Goal: Task Accomplishment & Management: Manage account settings

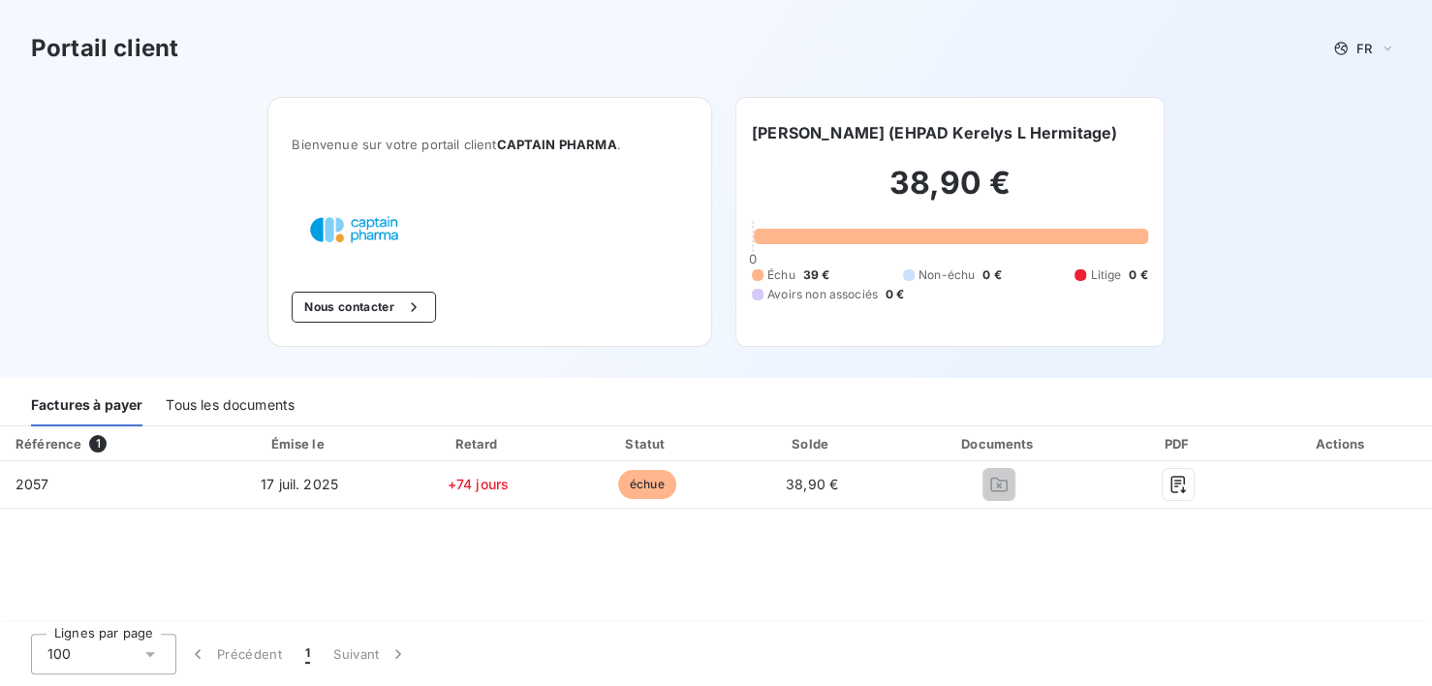
click at [229, 409] on div "Tous les documents" at bounding box center [230, 406] width 129 height 41
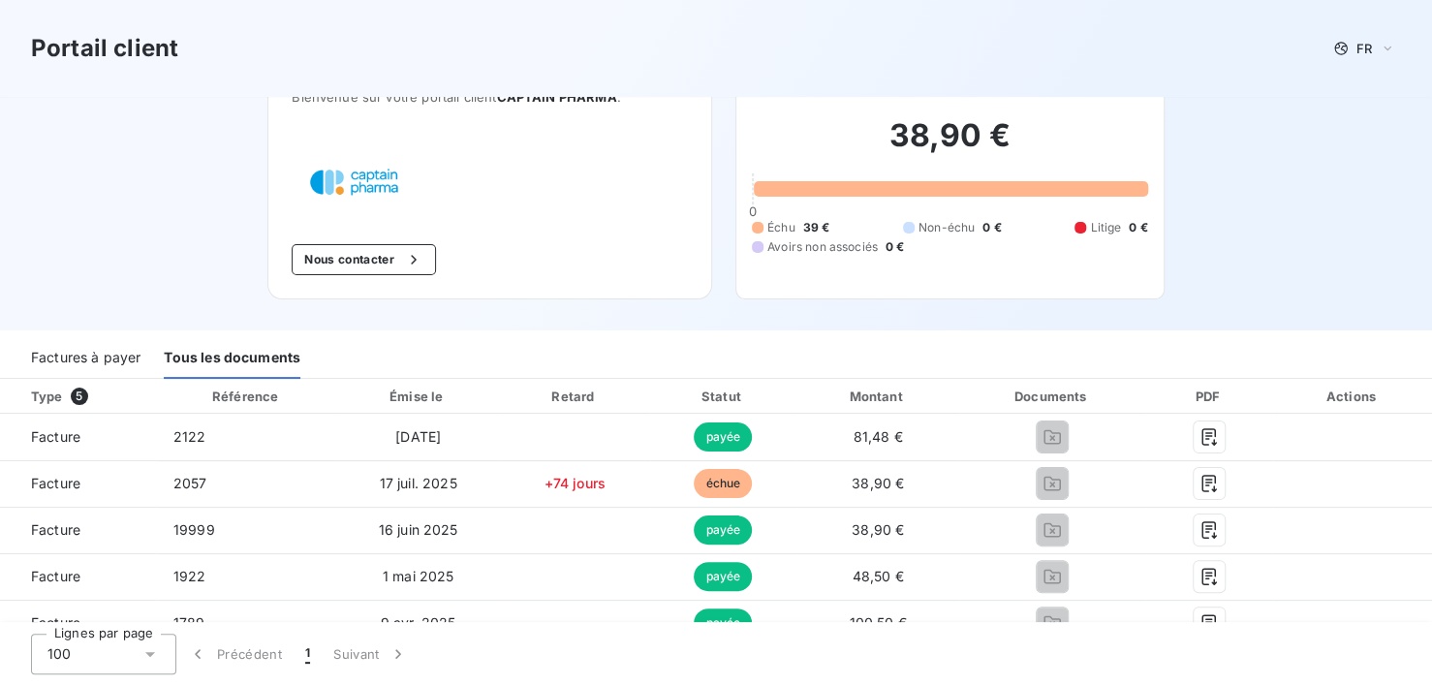
scroll to position [70, 0]
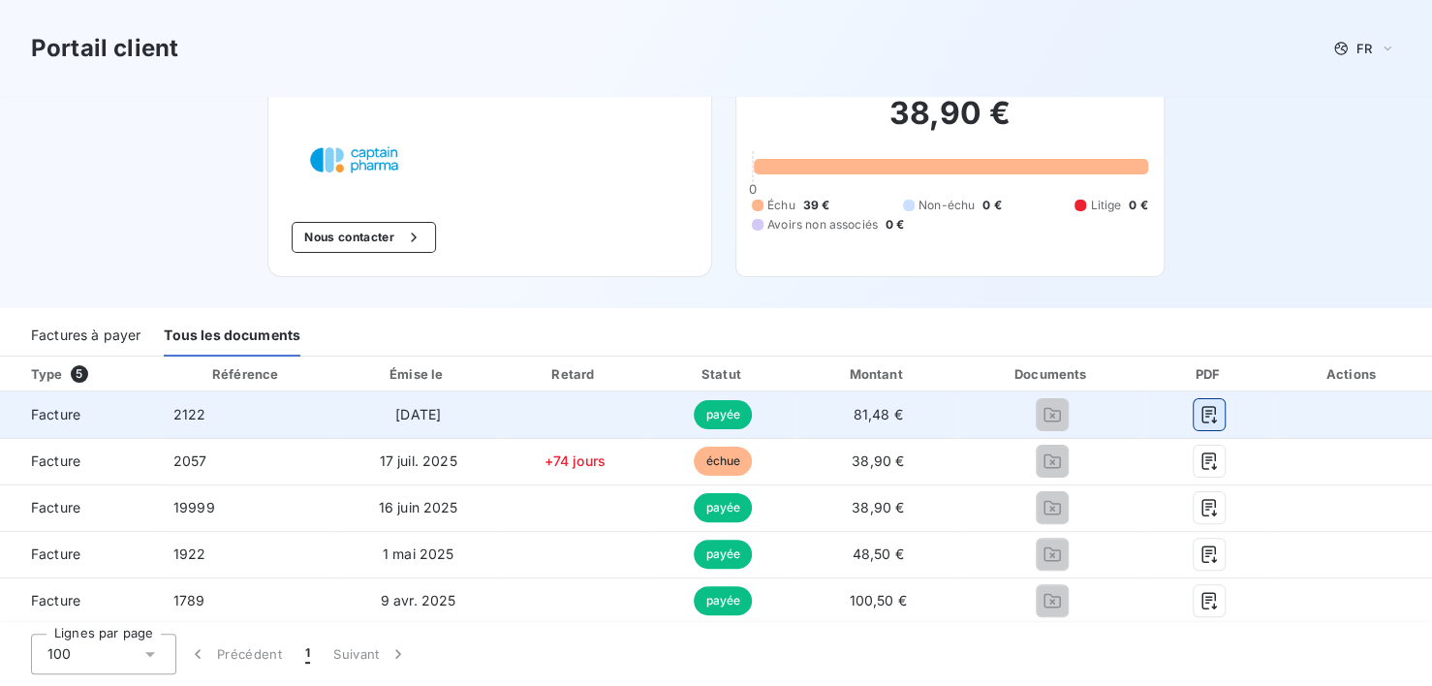
click at [1200, 413] on icon "button" at bounding box center [1209, 414] width 19 height 19
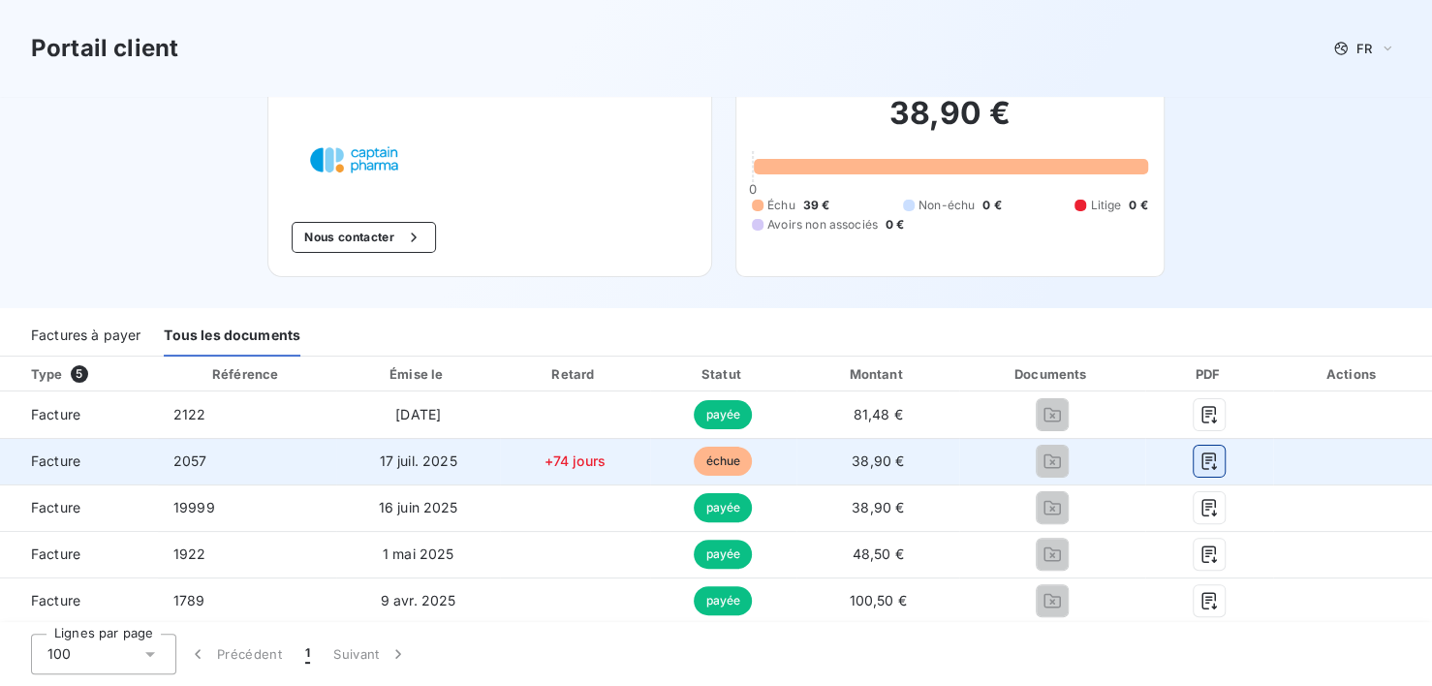
click at [1202, 463] on icon "button" at bounding box center [1209, 461] width 19 height 19
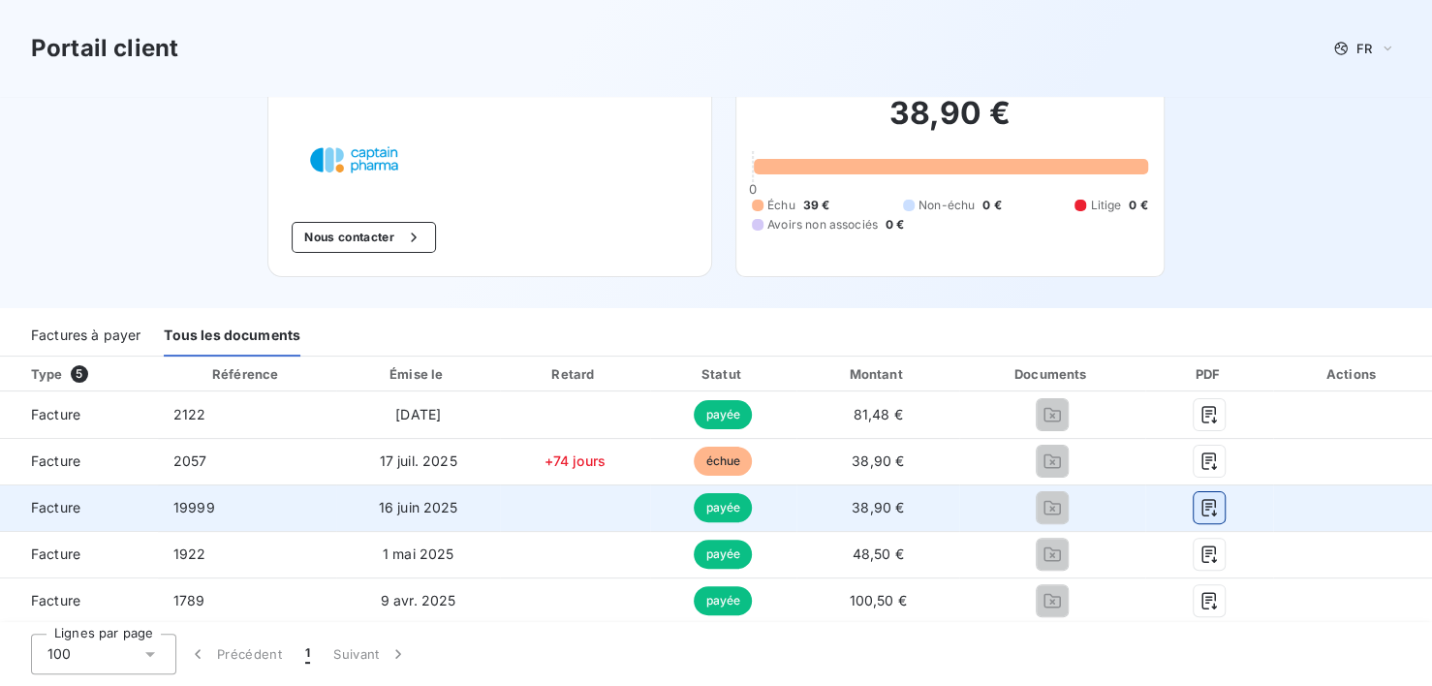
click at [1202, 509] on icon "button" at bounding box center [1209, 507] width 15 height 17
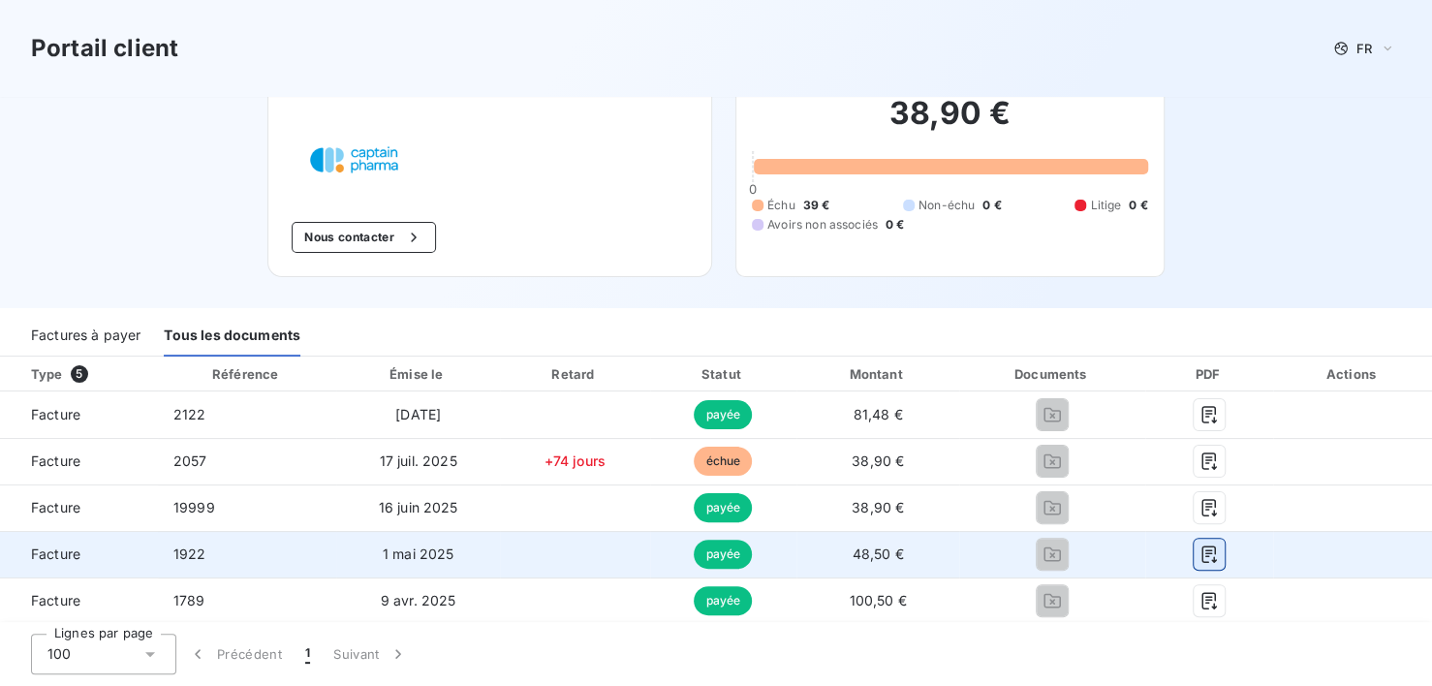
click at [1202, 547] on icon "button" at bounding box center [1209, 554] width 15 height 17
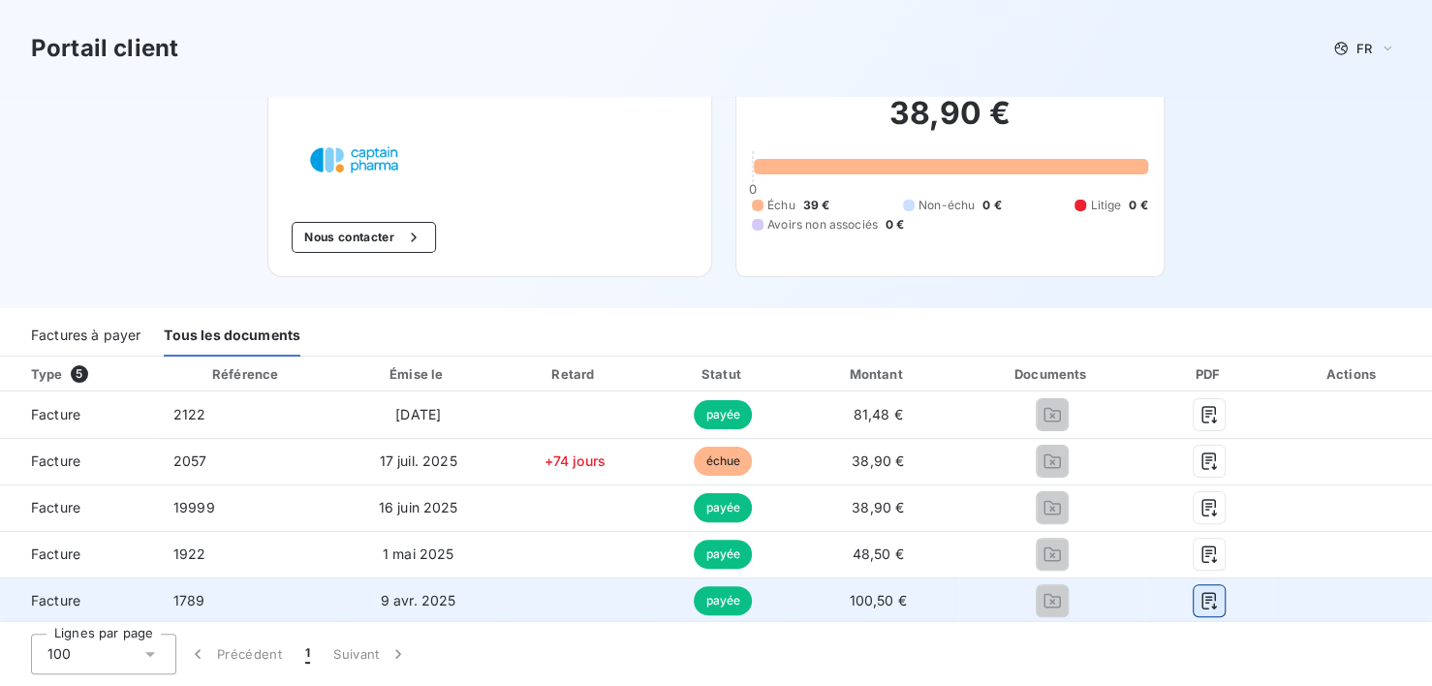
click at [1200, 605] on icon "button" at bounding box center [1209, 600] width 19 height 19
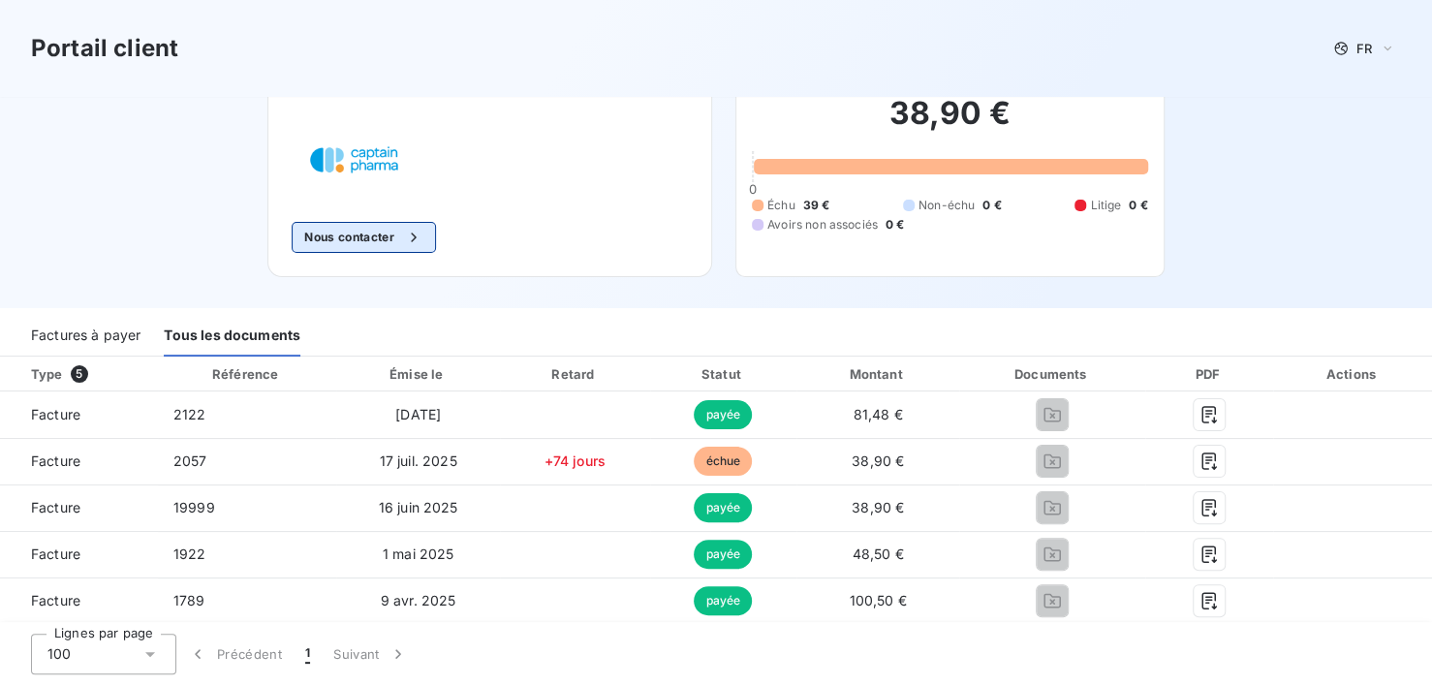
click at [362, 234] on button "Nous contacter" at bounding box center [363, 237] width 143 height 31
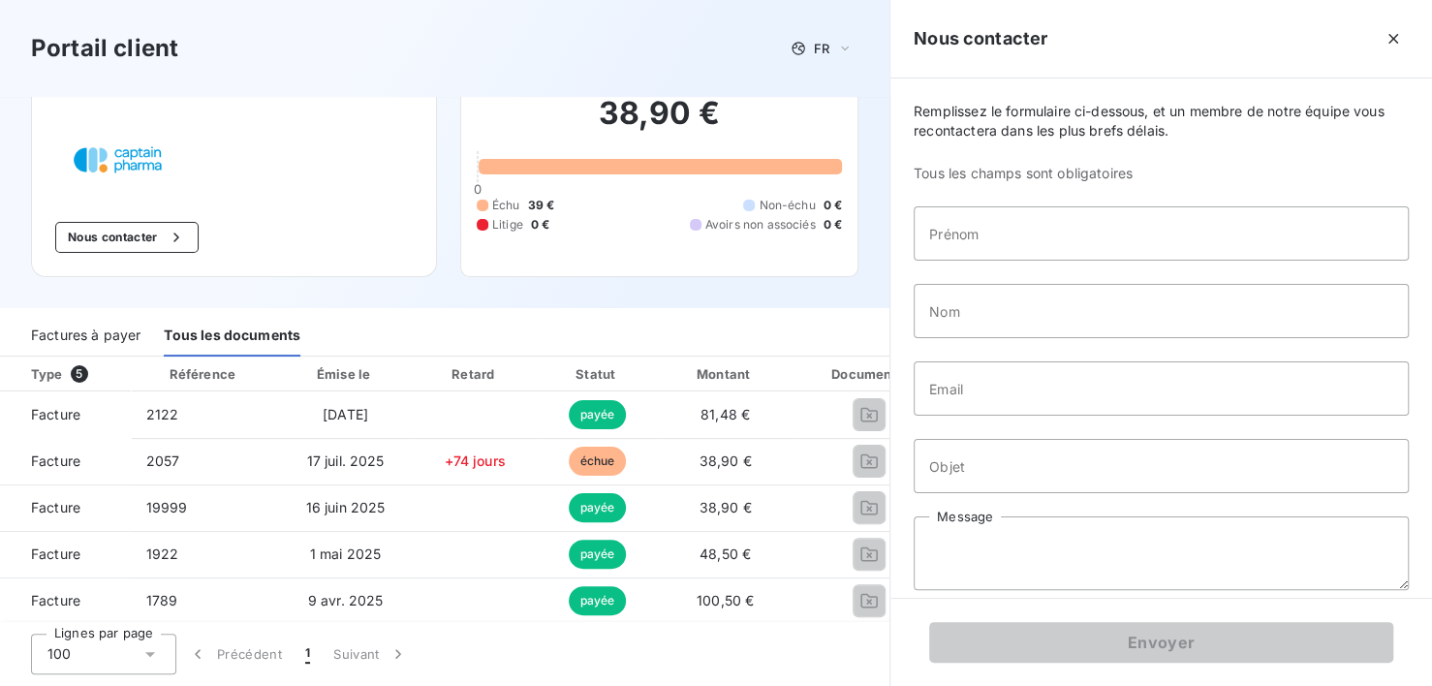
scroll to position [78, 0]
click at [90, 329] on div "Factures à payer" at bounding box center [86, 335] width 110 height 41
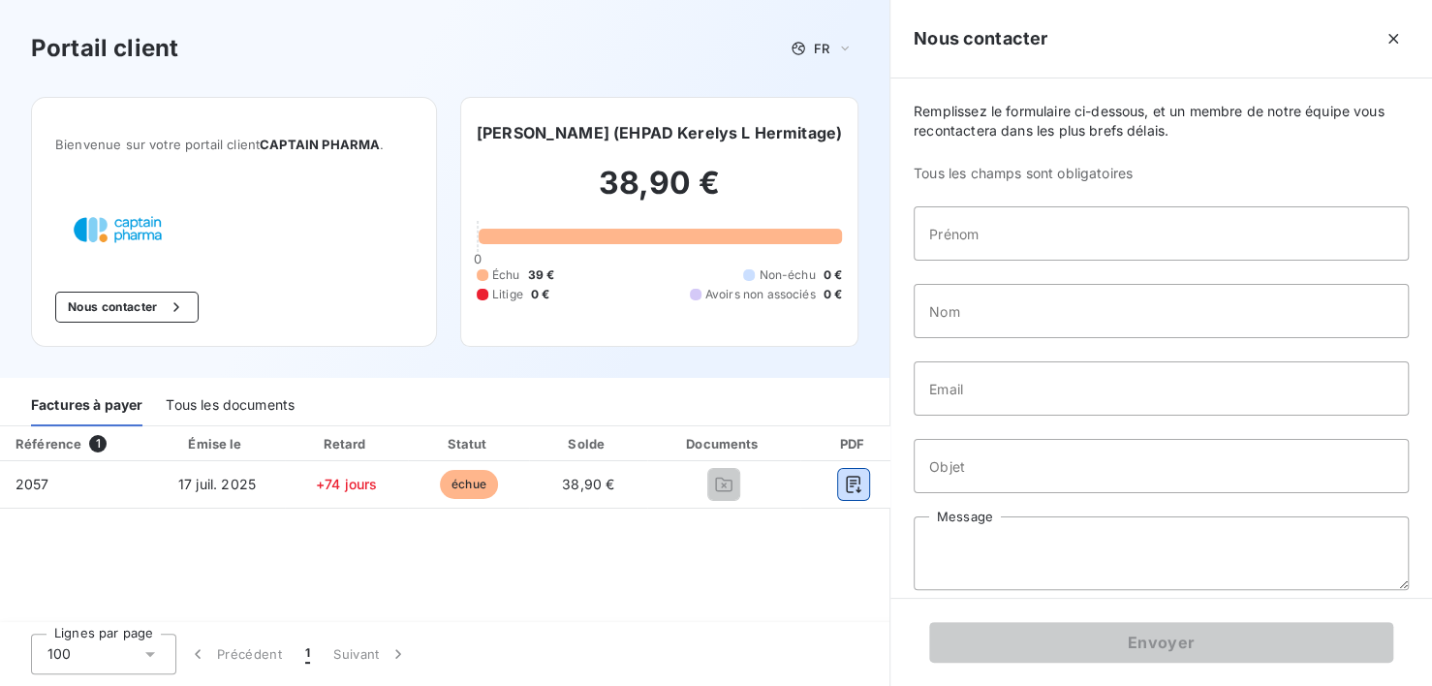
drag, startPoint x: 850, startPoint y: 487, endPoint x: 965, endPoint y: 125, distance: 379.5
click at [965, 125] on div "Portail client FR Bienvenue sur votre portail client CAPTAIN PHARMA . Nous cont…" at bounding box center [716, 343] width 1432 height 686
click at [1395, 43] on icon "button" at bounding box center [1393, 38] width 19 height 19
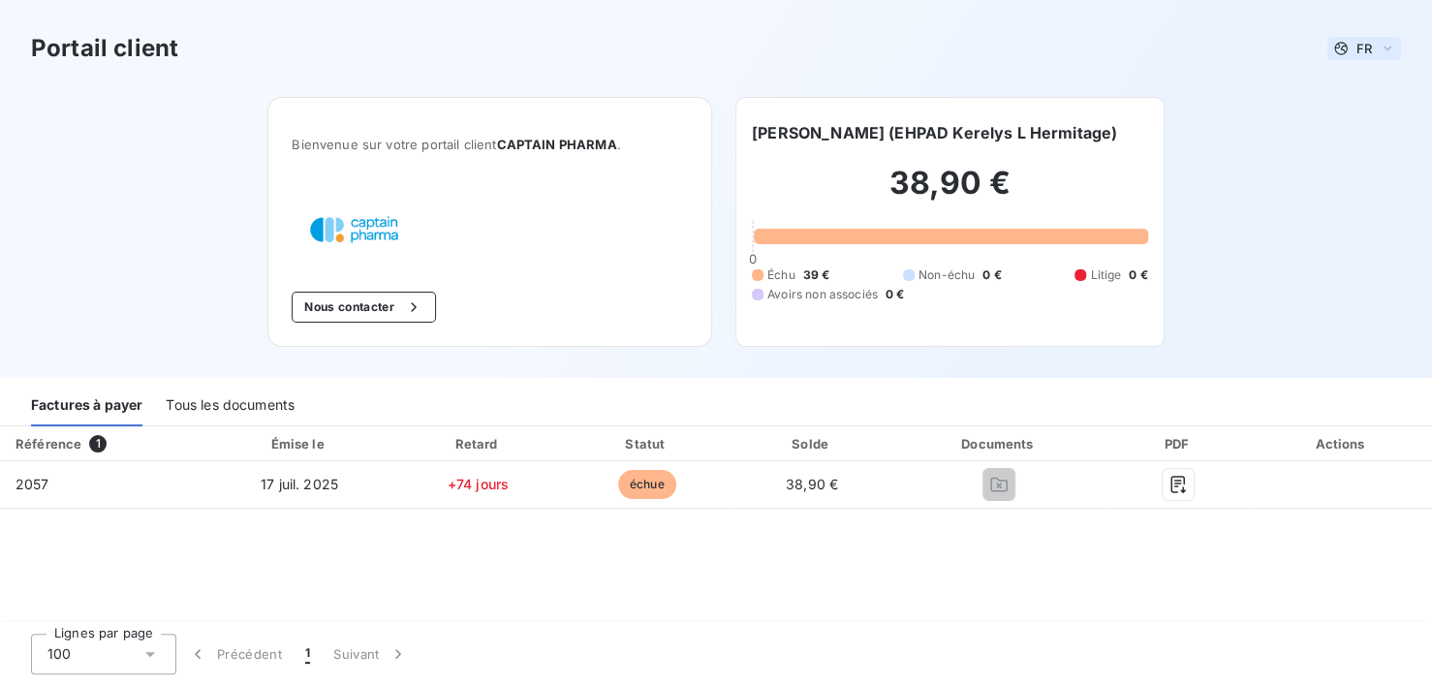
click at [1380, 46] on icon at bounding box center [1388, 48] width 16 height 19
click at [1348, 88] on span "Français" at bounding box center [1362, 86] width 51 height 18
click at [1340, 448] on div "Actions" at bounding box center [1342, 443] width 173 height 19
click at [236, 403] on div "Tous les documents" at bounding box center [230, 406] width 129 height 41
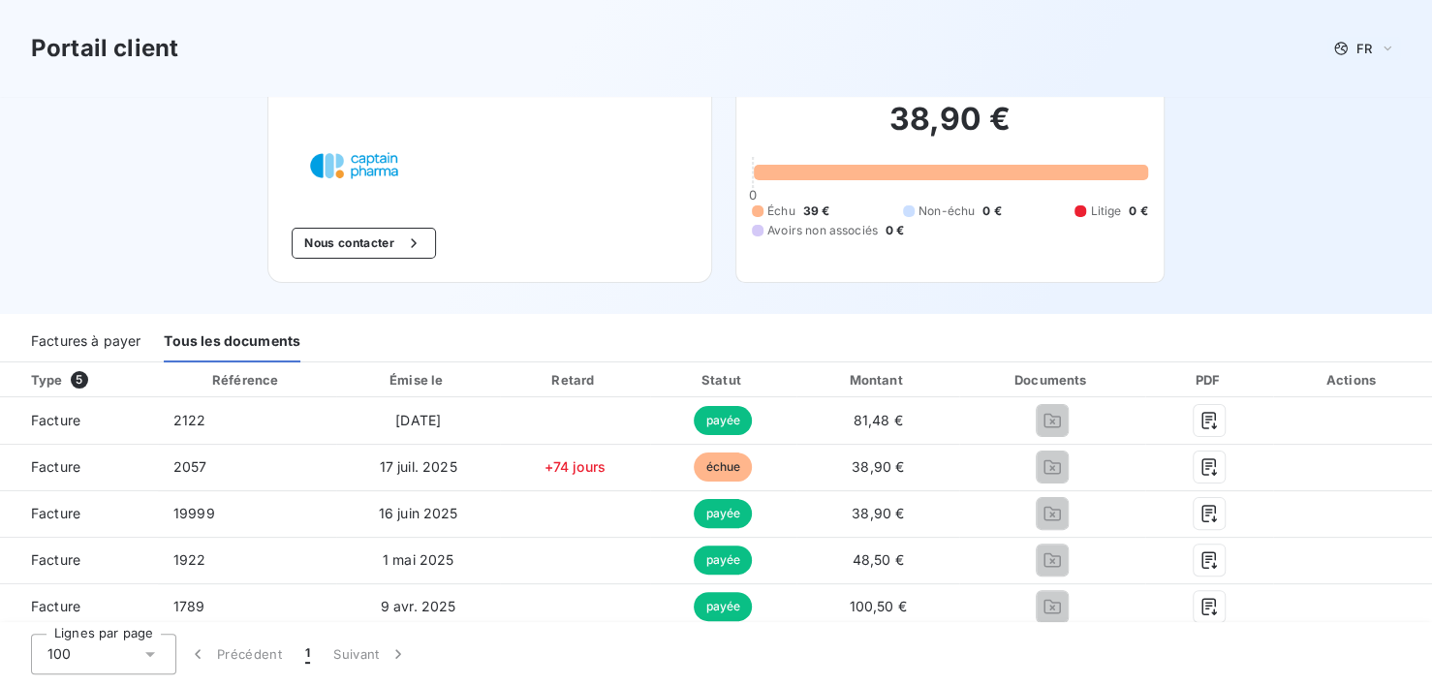
scroll to position [70, 0]
